Goal: Task Accomplishment & Management: Complete application form

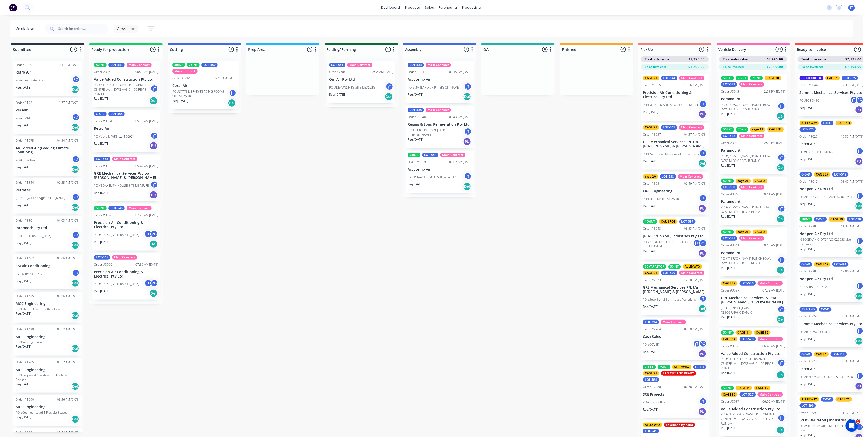
scroll to position [305, 0]
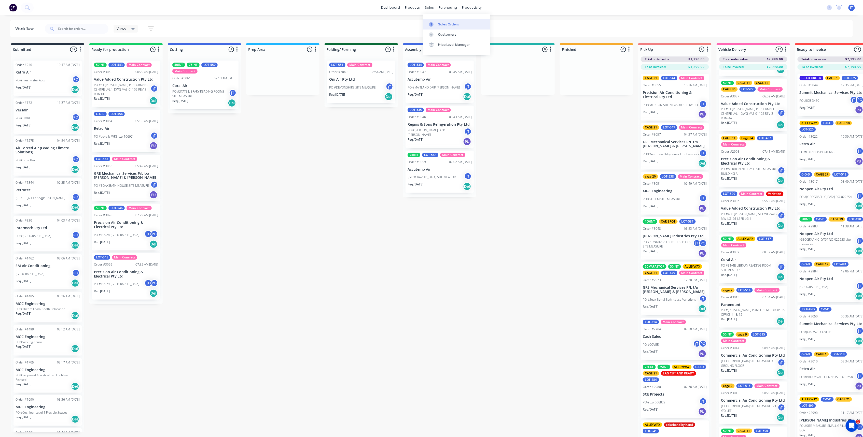
click at [451, 21] on link "Sales Orders" at bounding box center [456, 24] width 67 height 10
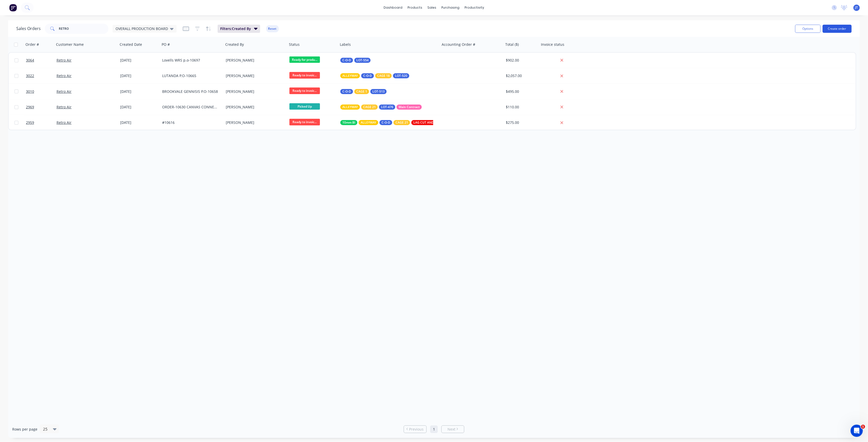
click at [836, 26] on button "Create order" at bounding box center [837, 29] width 29 height 8
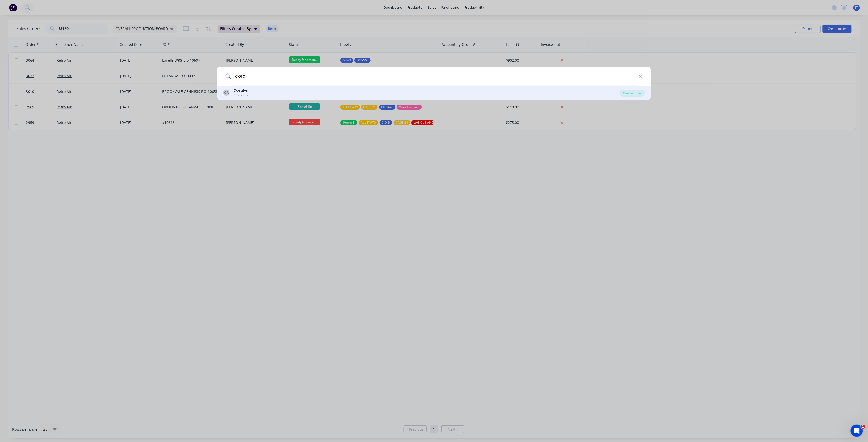
type input "coral"
click at [292, 90] on div "CA Coral Air Customer" at bounding box center [421, 93] width 396 height 10
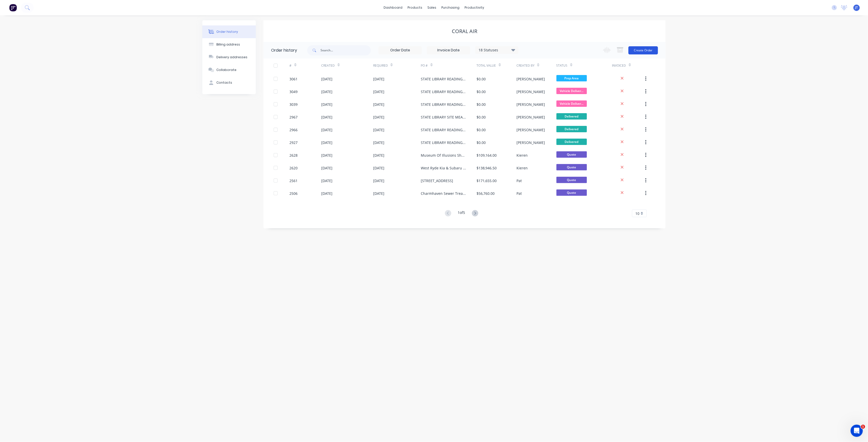
click at [651, 49] on button "Create Order" at bounding box center [643, 50] width 30 height 8
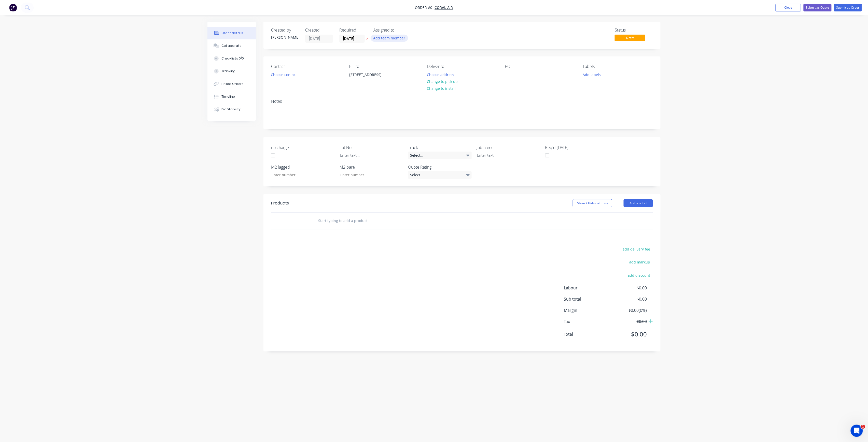
click at [394, 40] on button "Add team member" at bounding box center [389, 38] width 37 height 7
click at [414, 64] on div "[PERSON_NAME] (You)" at bounding box center [414, 66] width 51 height 5
click at [358, 39] on div "Order details Collaborate Checklists 0/0 Tracking Linked Orders Timeline Profit…" at bounding box center [433, 212] width 463 height 380
click at [361, 40] on input "[DATE]" at bounding box center [351, 39] width 25 height 8
click at [368, 86] on div "14" at bounding box center [367, 84] width 8 height 8
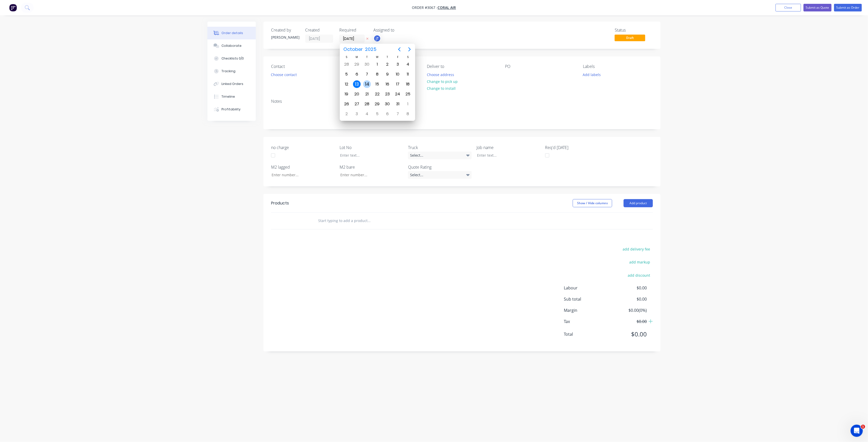
type input "[DATE]"
click at [295, 76] on button "Choose contact" at bounding box center [283, 74] width 31 height 7
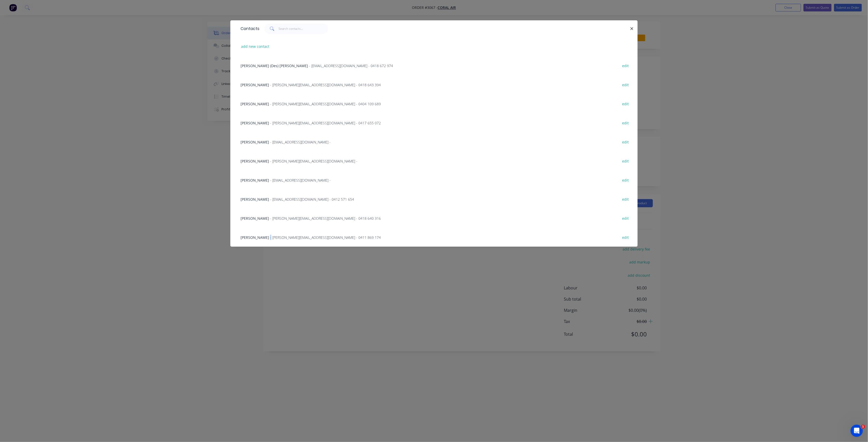
click at [270, 235] on span "- [PERSON_NAME][EMAIL_ADDRESS][DOMAIN_NAME] - 0411 869 174" at bounding box center [325, 237] width 111 height 5
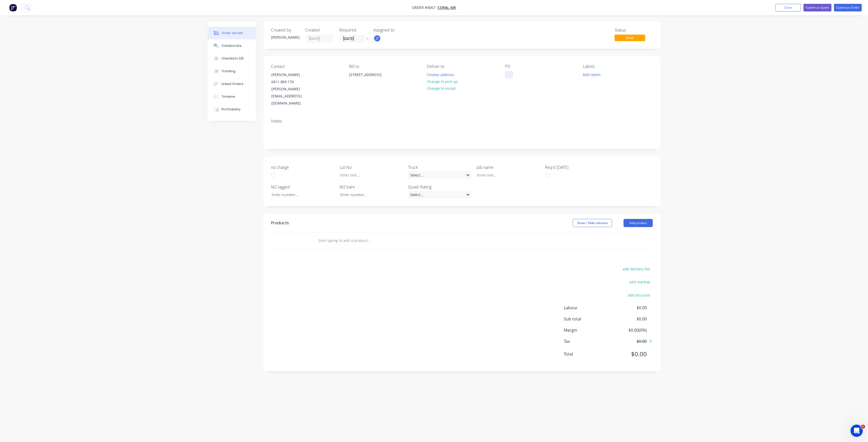
click at [511, 77] on div at bounding box center [509, 74] width 8 height 7
click at [591, 74] on button "Add labels" at bounding box center [591, 74] width 23 height 7
click at [606, 90] on input "text" at bounding box center [625, 89] width 53 height 10
click at [607, 119] on div "LOT-549" at bounding box center [605, 120] width 16 height 6
drag, startPoint x: 617, startPoint y: 89, endPoint x: 586, endPoint y: 95, distance: 31.9
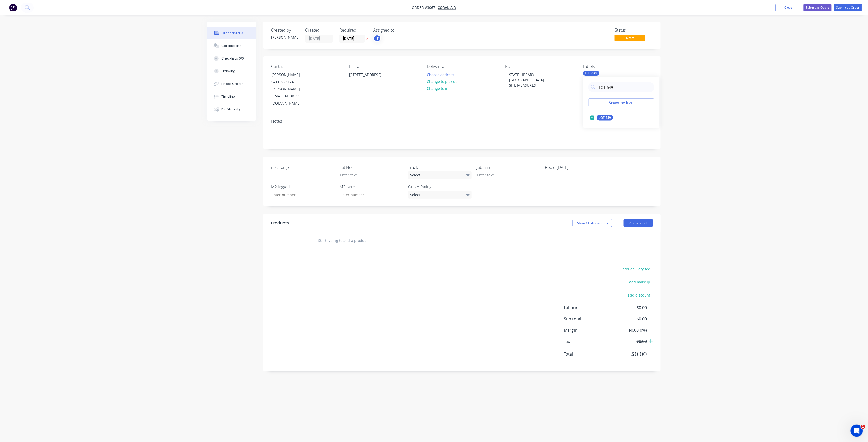
click at [586, 95] on div "LOT-549 Create new label LOT-549 edit" at bounding box center [621, 102] width 76 height 51
type input "MAIN"
click at [618, 117] on div "Main Contract" at bounding box center [609, 118] width 25 height 6
click at [334, 236] on input "text" at bounding box center [369, 241] width 102 height 10
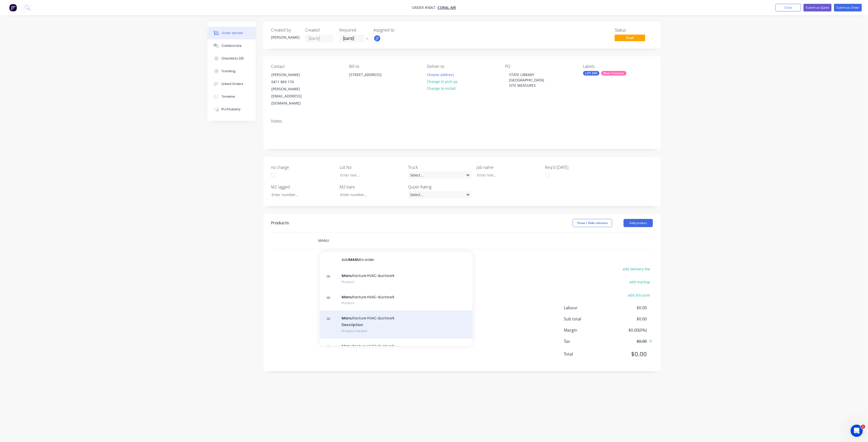
type input "MANU"
click at [371, 311] on div "Manu facture HVAC ductwork Description Product variant" at bounding box center [396, 325] width 153 height 28
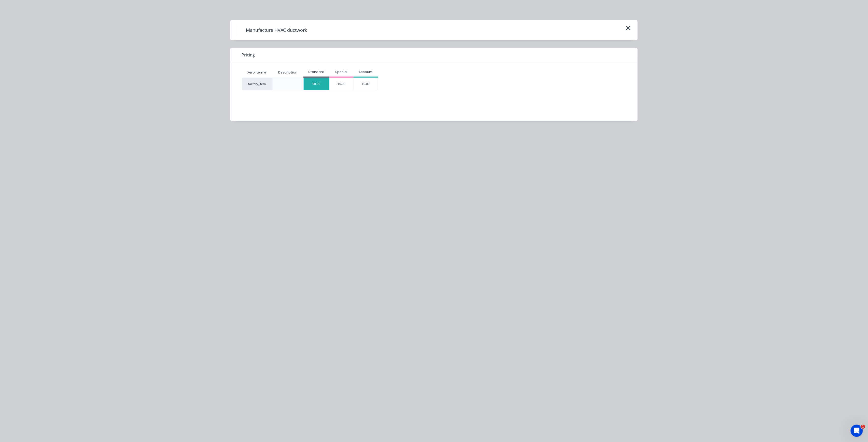
click at [318, 79] on div "$0.00" at bounding box center [317, 84] width 26 height 12
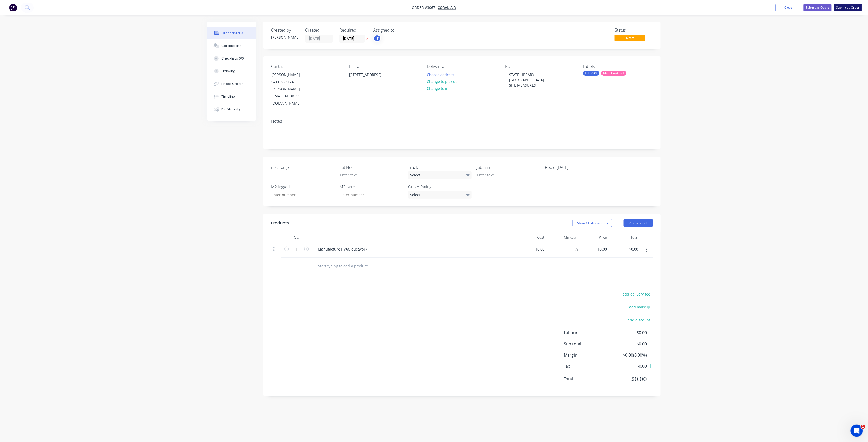
click at [854, 9] on button "Submit as Order" at bounding box center [848, 8] width 28 height 8
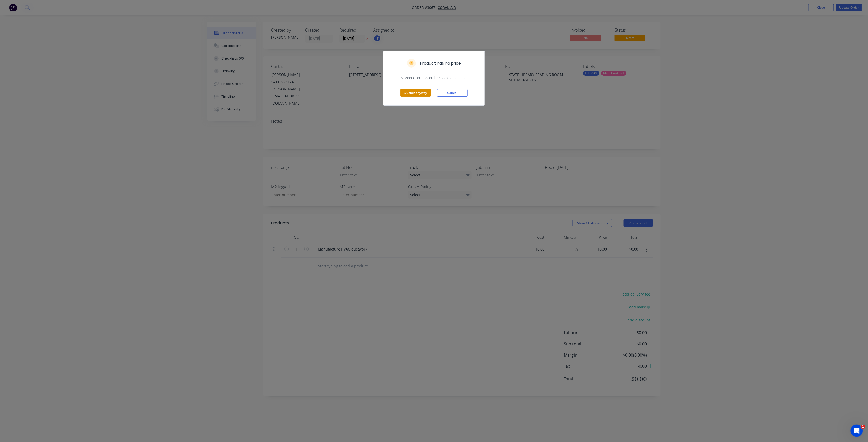
click at [415, 91] on button "Submit anyway" at bounding box center [415, 93] width 31 height 8
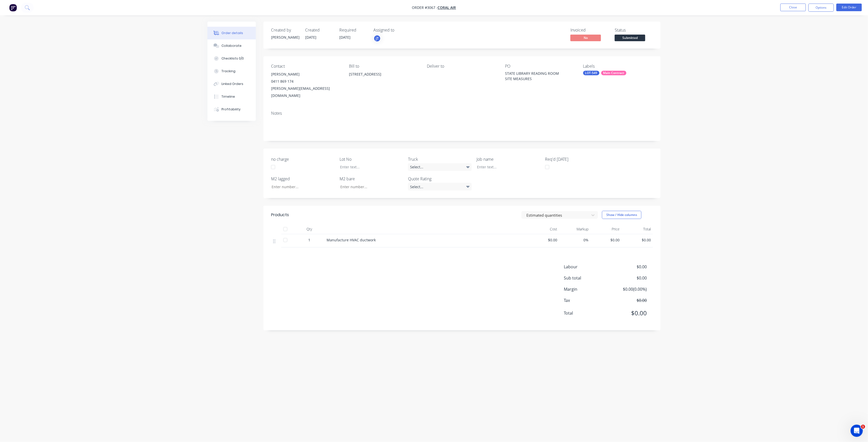
click at [628, 38] on span "Submitted" at bounding box center [630, 38] width 31 height 6
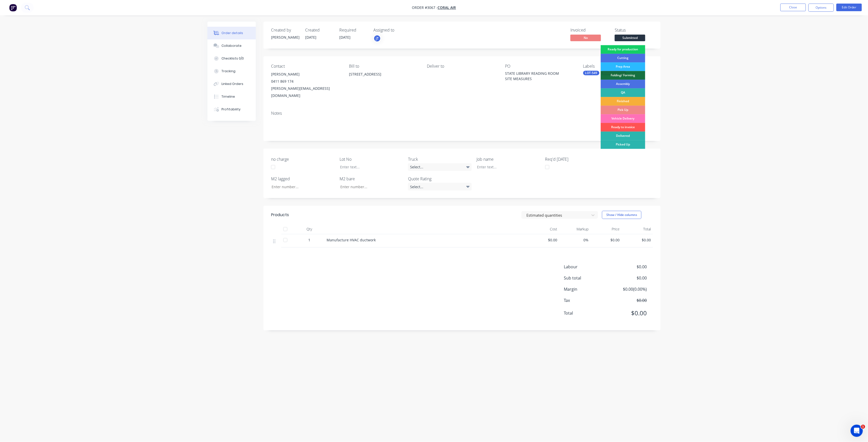
click at [632, 48] on div "Ready for production" at bounding box center [623, 49] width 45 height 9
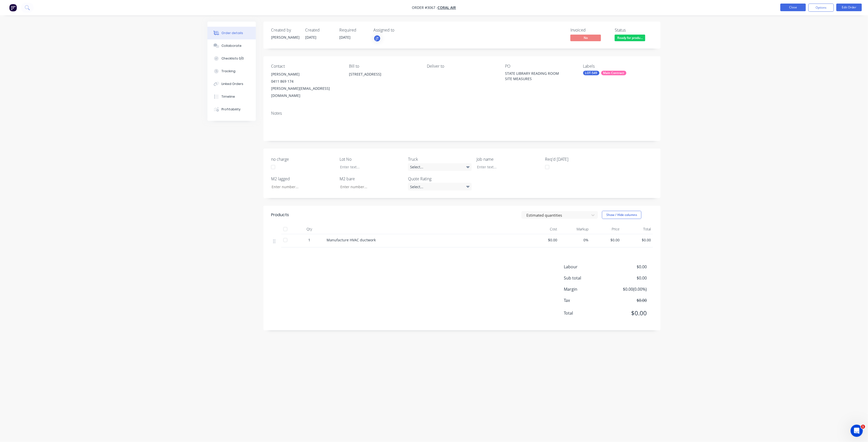
click at [787, 6] on button "Close" at bounding box center [792, 8] width 25 height 8
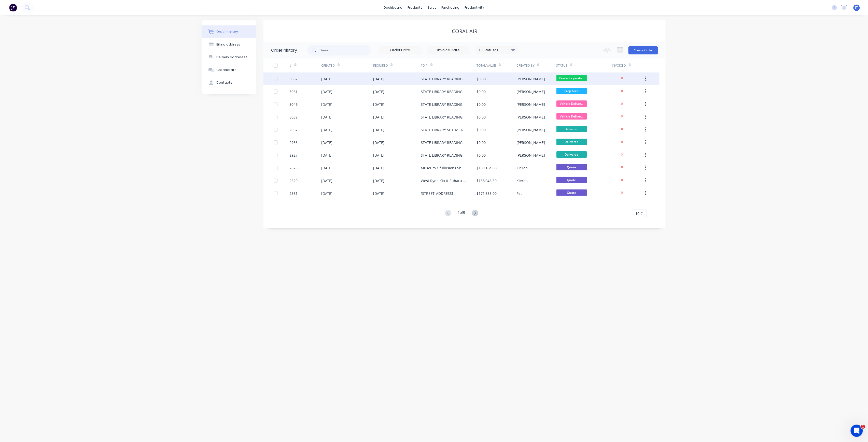
click at [403, 82] on div "[DATE]" at bounding box center [397, 79] width 48 height 13
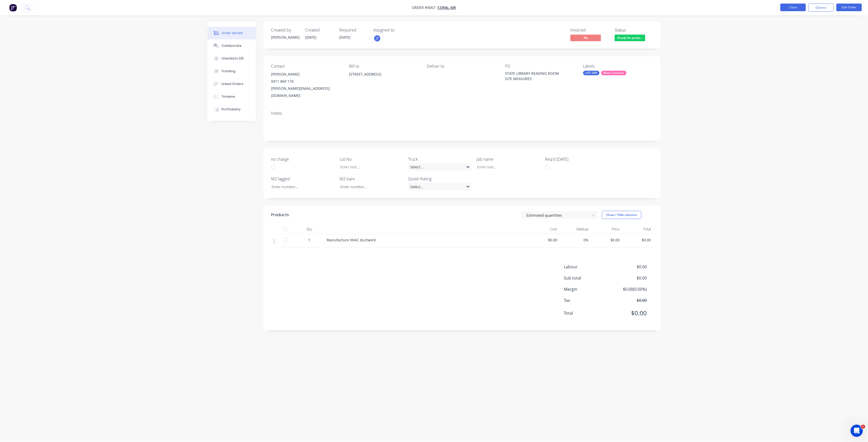
click at [802, 6] on button "Close" at bounding box center [792, 8] width 25 height 8
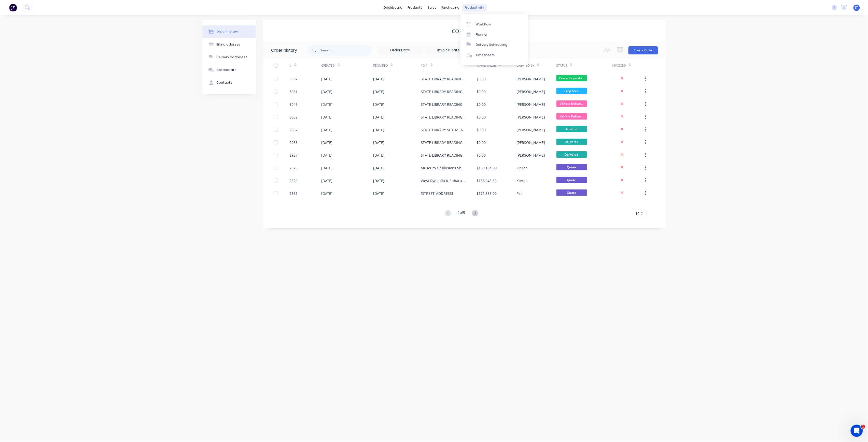
click at [472, 10] on div "productivity" at bounding box center [474, 8] width 25 height 8
click at [480, 23] on div "Workflow" at bounding box center [483, 24] width 15 height 5
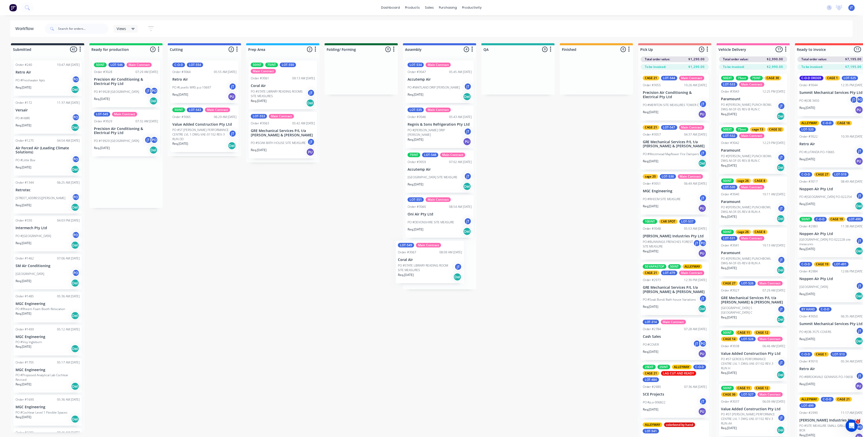
drag, startPoint x: 120, startPoint y: 89, endPoint x: 428, endPoint y: 269, distance: 356.4
click at [428, 269] on div "Submitted 42 Summaries Total order value Invoiced to date To be invoiced Order …" at bounding box center [494, 244] width 996 height 403
click at [90, 27] on input "text" at bounding box center [83, 29] width 50 height 10
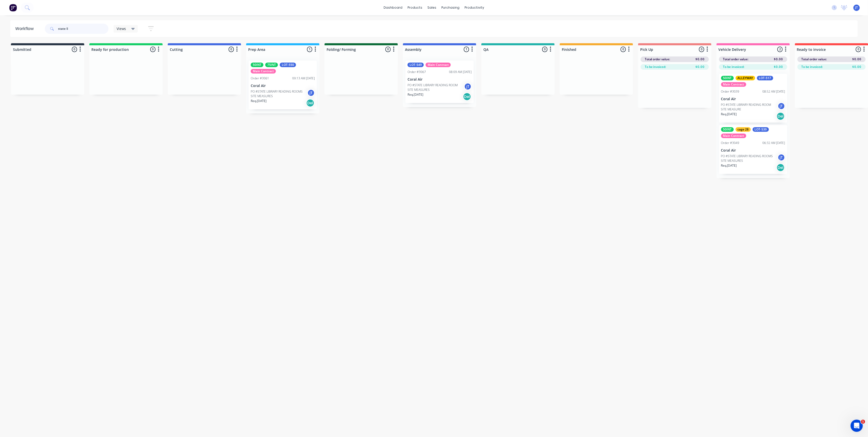
type input "state li"
drag, startPoint x: 80, startPoint y: 30, endPoint x: 52, endPoint y: 37, distance: 29.4
click at [52, 37] on div "Workflow state li Views Save new view None (Default) edit Assembly edit Dispatc…" at bounding box center [434, 223] width 868 height 407
